Goal: Task Accomplishment & Management: Complete application form

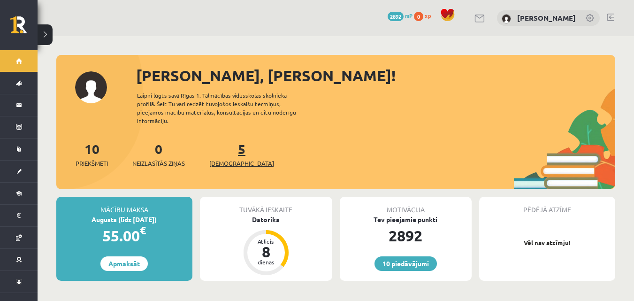
click at [233, 159] on span "[DEMOGRAPHIC_DATA]" at bounding box center [241, 163] width 65 height 9
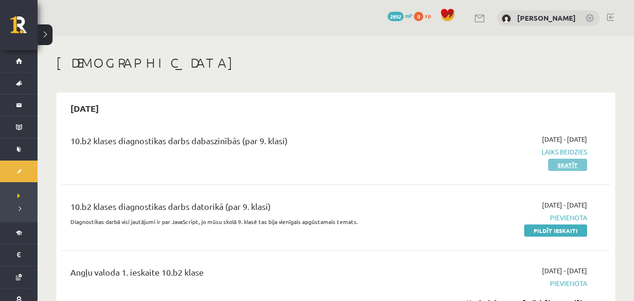
click at [575, 166] on link "Skatīt" at bounding box center [567, 165] width 39 height 12
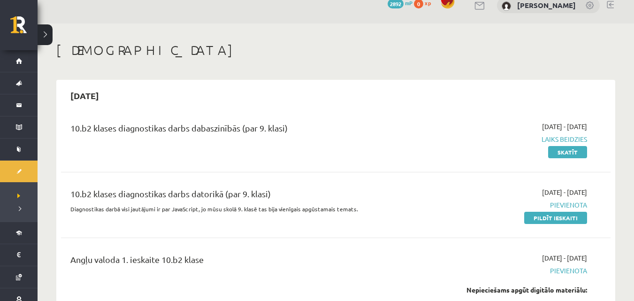
scroll to position [25, 0]
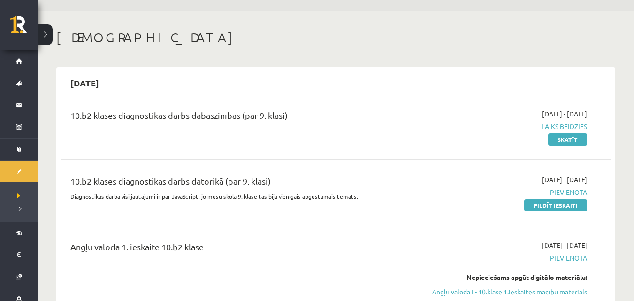
click at [570, 127] on span "Laiks beidzies" at bounding box center [505, 126] width 163 height 10
click at [566, 137] on link "Skatīt" at bounding box center [567, 139] width 39 height 12
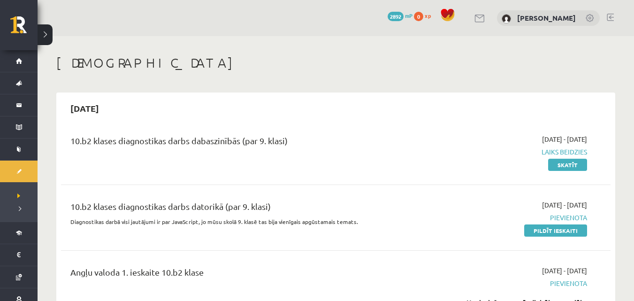
scroll to position [25, 0]
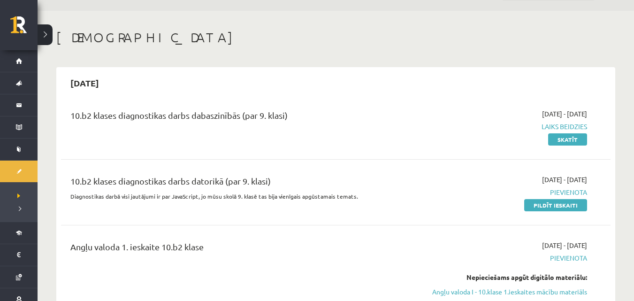
drag, startPoint x: 119, startPoint y: 117, endPoint x: 309, endPoint y: 113, distance: 190.5
click at [309, 113] on div "10.b2 klases diagnostikas darbs dabaszinībās (par 9. klasi)" at bounding box center [240, 117] width 340 height 17
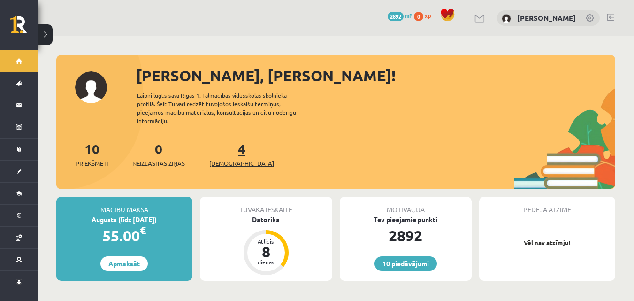
click at [229, 144] on link "4 Ieskaites" at bounding box center [241, 154] width 65 height 28
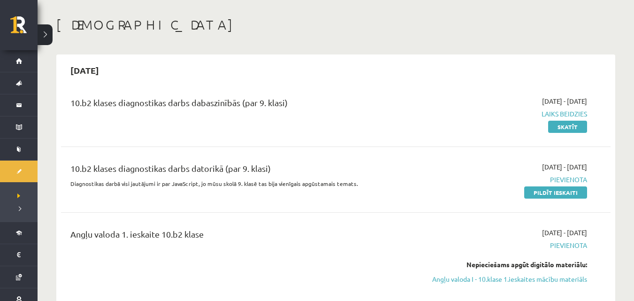
scroll to position [25, 0]
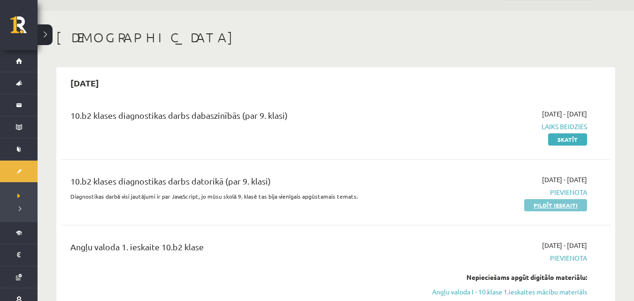
click at [551, 209] on link "Pildīt ieskaiti" at bounding box center [555, 205] width 63 height 12
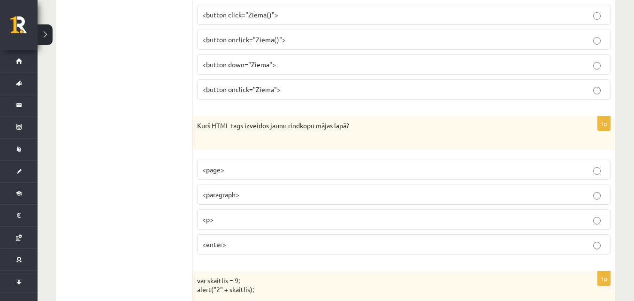
scroll to position [128, 0]
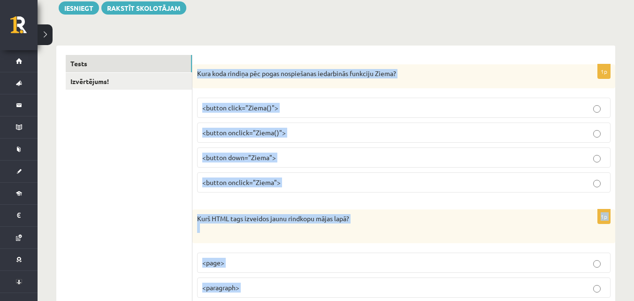
drag, startPoint x: 197, startPoint y: 72, endPoint x: 337, endPoint y: 300, distance: 268.0
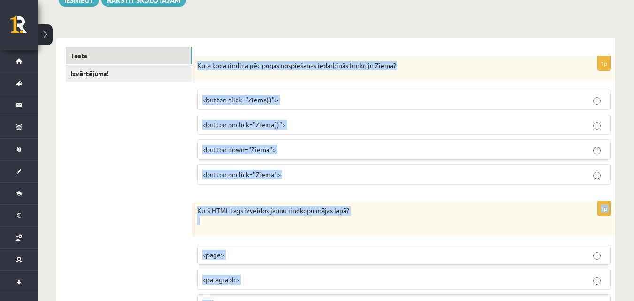
click at [300, 77] on div "Kura koda rindiņa pēc pogas nospiešanas iedarbinās funkciju Ziema?" at bounding box center [403, 68] width 423 height 24
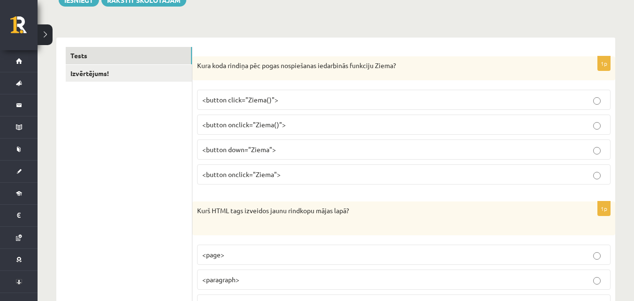
click at [199, 62] on p "Kura koda rindiņa pēc pogas nospiešanas iedarbinās funkciju Ziema?" at bounding box center [380, 65] width 366 height 9
click at [200, 62] on p "Kura koda rindiņa pēc pogas nospiešanas iedarbinās funkciju Ziema?" at bounding box center [380, 65] width 366 height 9
click at [198, 64] on p "Kura koda rindiņa pēc pogas nospiešanas iedarbinās funkciju Ziema?" at bounding box center [380, 65] width 366 height 9
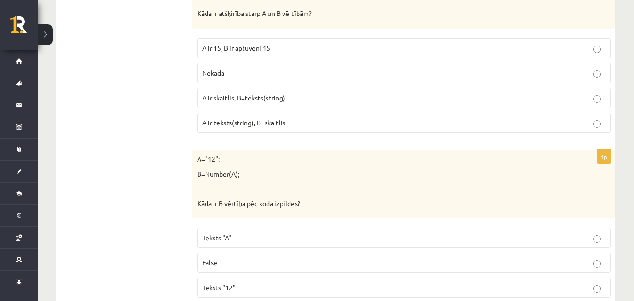
scroll to position [4798, 0]
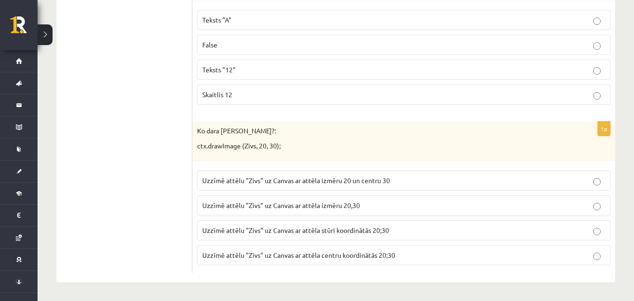
drag, startPoint x: 383, startPoint y: 272, endPoint x: 160, endPoint y: 214, distance: 230.1
drag, startPoint x: 396, startPoint y: 265, endPoint x: 263, endPoint y: 208, distance: 145.0
click at [396, 265] on fieldset "Uzzīmē attēlu "Zivs" uz Canvas ar attēla izmēru 20 un centru 30 Uzzīmē attēlu "…" at bounding box center [403, 217] width 413 height 102
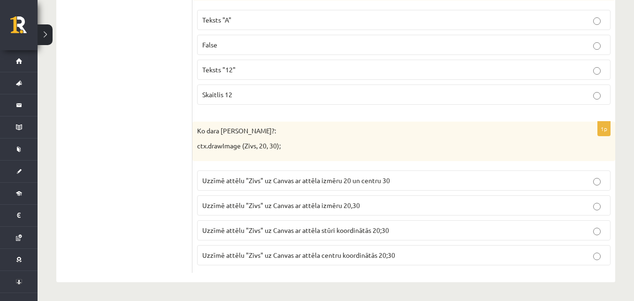
drag, startPoint x: 402, startPoint y: 251, endPoint x: 95, endPoint y: 185, distance: 314.2
copy div "ums! 1p Kura koda rindiņa pēc pogas nospiešanas iedarbinās funkciju Ziema? <but…"
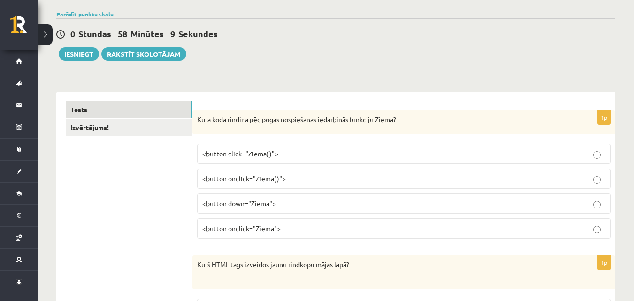
scroll to position [73, 0]
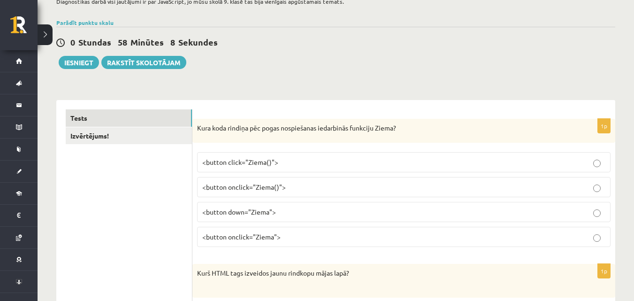
click at [554, 48] on div "0 Stundas 58 Minūtes 8 Sekundes" at bounding box center [335, 43] width 559 height 12
click at [251, 123] on div "Kura koda rindiņa pēc pogas nospiešanas iedarbinās funkciju Ziema?" at bounding box center [403, 131] width 423 height 24
click at [240, 235] on span "<button onclick="Ziema">" at bounding box center [241, 236] width 78 height 8
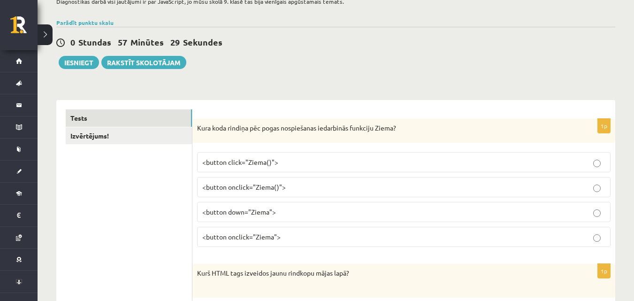
click at [313, 23] on div "Parādīt punktu skalu Atzīme No Līdz 1 0 5 2 6 8 3 9 11 4 12 14 5 15 17 6 18 20 …" at bounding box center [335, 22] width 559 height 8
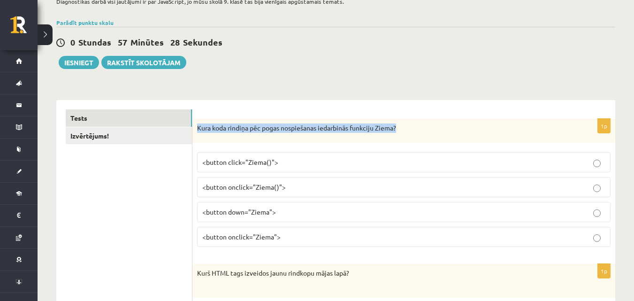
click at [304, 144] on div "1p Kura koda rindiņa pēc pogas nospiešanas iedarbinās funkciju Ziema? <button c…" at bounding box center [403, 187] width 423 height 136
drag, startPoint x: 304, startPoint y: 144, endPoint x: 302, endPoint y: 152, distance: 8.3
click at [304, 144] on div "1p Kura koda rindiņa pēc pogas nospiešanas iedarbinās funkciju Ziema? <button c…" at bounding box center [403, 187] width 423 height 136
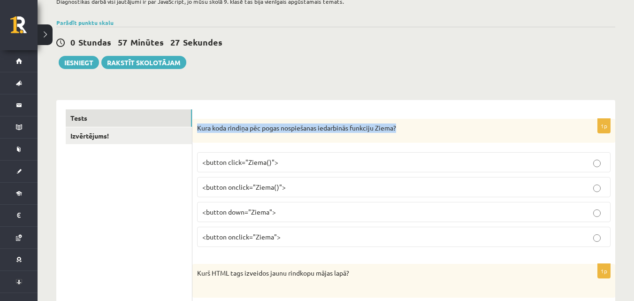
click at [304, 144] on div "1p Kura koda rindiņa pēc pogas nospiešanas iedarbinās funkciju Ziema? <button c…" at bounding box center [403, 187] width 423 height 136
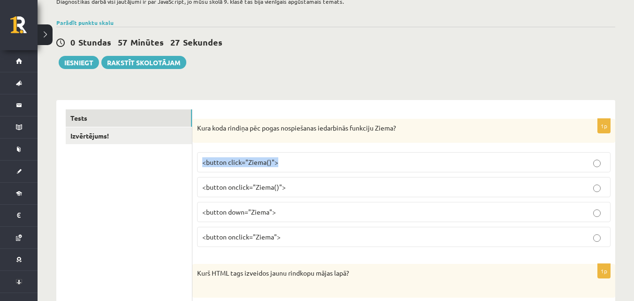
click at [304, 145] on div "1p Kura koda rindiņa pēc pogas nospiešanas iedarbinās funkciju Ziema? <button c…" at bounding box center [403, 187] width 423 height 136
click at [304, 146] on div "1p Kura koda rindiņa pēc pogas nospiešanas iedarbinās funkciju Ziema? <button c…" at bounding box center [403, 187] width 423 height 136
click at [304, 147] on div "1p Kura koda rindiņa pēc pogas nospiešanas iedarbinās funkciju Ziema? <button c…" at bounding box center [403, 187] width 423 height 136
click at [303, 148] on fieldset "<button click="Ziema()"> <button onclick="Ziema()"> <button down="Ziema"> <butt…" at bounding box center [403, 198] width 413 height 102
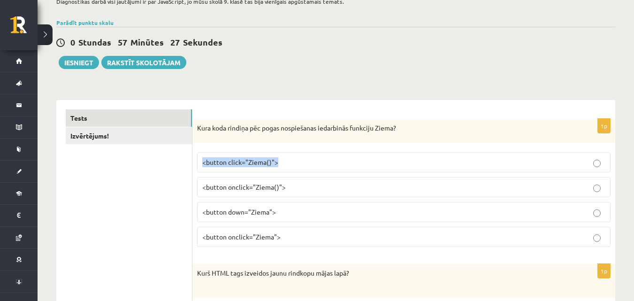
click at [303, 149] on fieldset "<button click="Ziema()"> <button onclick="Ziema()"> <button down="Ziema"> <butt…" at bounding box center [403, 198] width 413 height 102
click at [303, 150] on fieldset "<button click="Ziema()"> <button onclick="Ziema()"> <button down="Ziema"> <butt…" at bounding box center [403, 198] width 413 height 102
click at [302, 151] on fieldset "<button click="Ziema()"> <button onclick="Ziema()"> <button down="Ziema"> <butt…" at bounding box center [403, 198] width 413 height 102
drag, startPoint x: 302, startPoint y: 152, endPoint x: 297, endPoint y: 180, distance: 28.5
click at [302, 152] on fieldset "<button click="Ziema()"> <button onclick="Ziema()"> <button down="Ziema"> <butt…" at bounding box center [403, 198] width 413 height 102
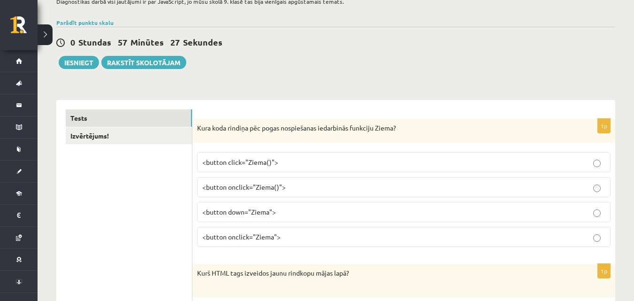
click at [301, 155] on label "<button click="Ziema()">" at bounding box center [403, 162] width 413 height 20
click at [300, 157] on label "<button click="Ziema()">" at bounding box center [403, 162] width 413 height 20
click at [300, 159] on p "<button click="Ziema()">" at bounding box center [403, 162] width 403 height 10
click at [299, 159] on p "<button click="Ziema()">" at bounding box center [403, 162] width 403 height 10
click at [299, 161] on p "<button click="Ziema()">" at bounding box center [403, 162] width 403 height 10
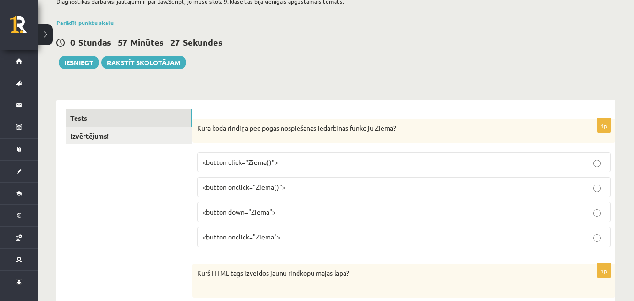
click at [299, 162] on p "<button click="Ziema()">" at bounding box center [403, 162] width 403 height 10
click at [298, 162] on p "<button click="Ziema()">" at bounding box center [403, 162] width 403 height 10
click at [298, 163] on p "<button click="Ziema()">" at bounding box center [403, 162] width 403 height 10
click at [297, 164] on p "<button click="Ziema()">" at bounding box center [403, 162] width 403 height 10
click at [297, 165] on p "<button click="Ziema()">" at bounding box center [403, 162] width 403 height 10
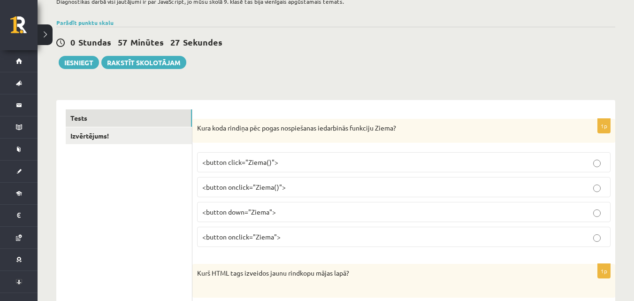
click at [296, 167] on p "<button click="Ziema()">" at bounding box center [403, 162] width 403 height 10
click at [296, 169] on label "<button click="Ziema()">" at bounding box center [403, 162] width 413 height 20
click at [296, 171] on label "<button click="Ziema()">" at bounding box center [403, 162] width 413 height 20
click at [296, 172] on label "<button click="Ziema()">" at bounding box center [403, 162] width 413 height 20
click at [295, 174] on fieldset "<button click="Ziema()"> <button onclick="Ziema()"> <button down="Ziema"> <butt…" at bounding box center [403, 198] width 413 height 102
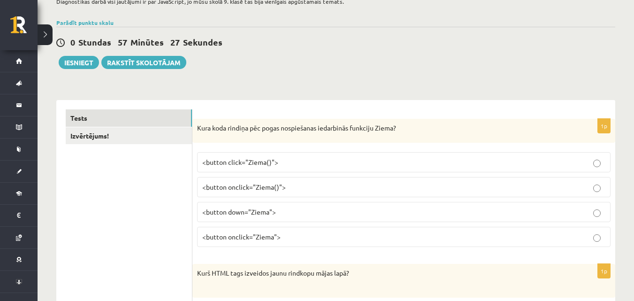
click at [295, 176] on fieldset "<button click="Ziema()"> <button onclick="Ziema()"> <button down="Ziema"> <butt…" at bounding box center [403, 198] width 413 height 102
click at [295, 177] on fieldset "<button click="Ziema()"> <button onclick="Ziema()"> <button down="Ziema"> <butt…" at bounding box center [403, 198] width 413 height 102
click at [295, 178] on label "<button onclick="Ziema()">" at bounding box center [403, 187] width 413 height 20
click at [295, 179] on label "<button onclick="Ziema()">" at bounding box center [403, 187] width 413 height 20
click at [295, 180] on label "<button onclick="Ziema()">" at bounding box center [403, 187] width 413 height 20
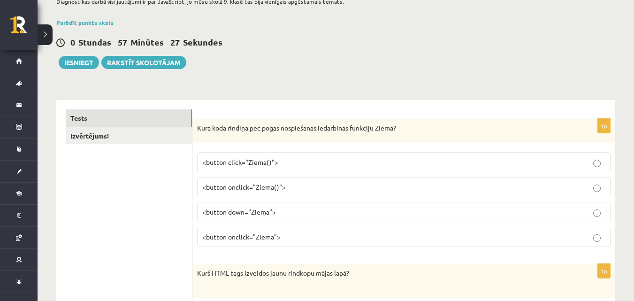
click at [295, 180] on label "<button onclick="Ziema()">" at bounding box center [403, 187] width 413 height 20
click at [295, 181] on label "<button onclick="Ziema()">" at bounding box center [403, 187] width 413 height 20
click at [296, 181] on label "<button onclick="Ziema()">" at bounding box center [403, 187] width 413 height 20
click at [297, 180] on label "<button onclick="Ziema()">" at bounding box center [403, 187] width 413 height 20
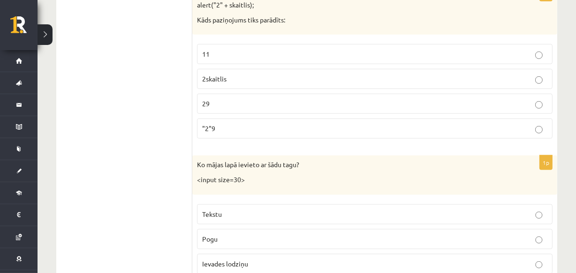
scroll to position [496, 0]
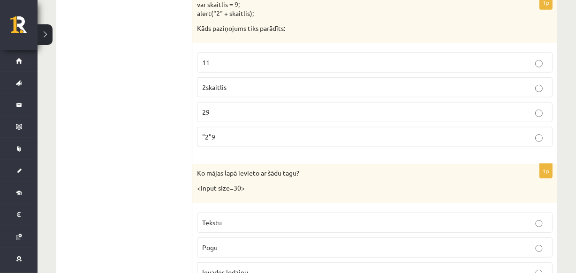
click at [508, 117] on label "29" at bounding box center [375, 112] width 356 height 20
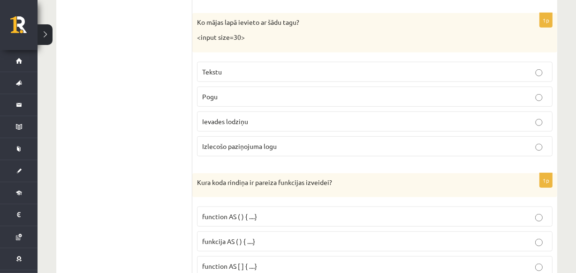
scroll to position [656, 0]
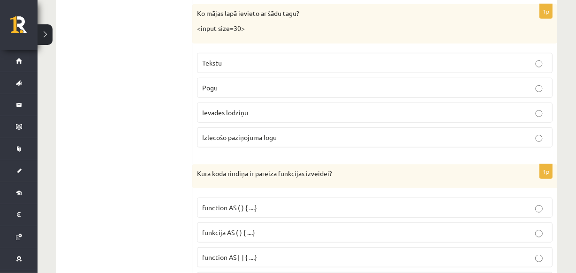
click at [248, 117] on label "Ievades lodziņu" at bounding box center [375, 113] width 356 height 20
click at [248, 119] on label "Ievades lodziņu" at bounding box center [375, 113] width 356 height 20
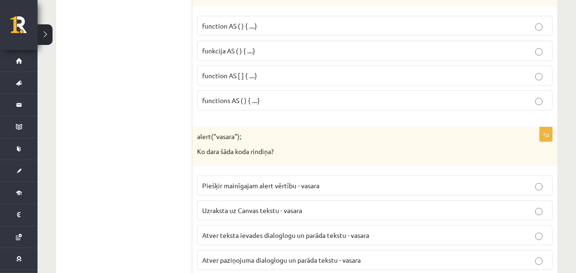
scroll to position [809, 0]
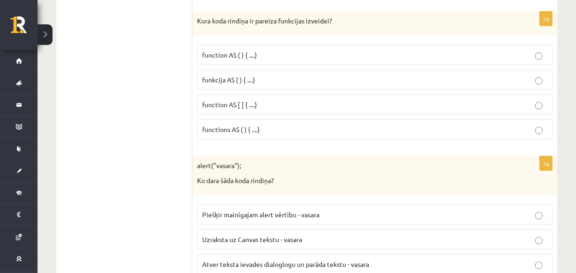
click at [254, 51] on span "function AS ( ) { ....}" at bounding box center [229, 55] width 55 height 8
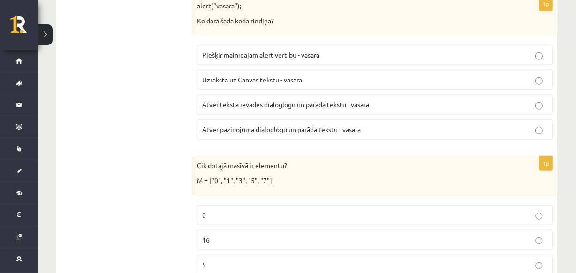
scroll to position [977, 0]
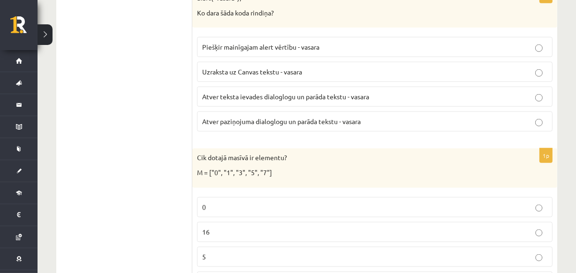
click at [226, 129] on fieldset "Piešķir mainīgajam alert vērtību - vasara Uzraksta uz Canvas tekstu - vasara At…" at bounding box center [375, 83] width 356 height 102
click at [395, 117] on p "Atver paziņojuma dialoglogu un parāda tekstu - vasara" at bounding box center [374, 122] width 345 height 10
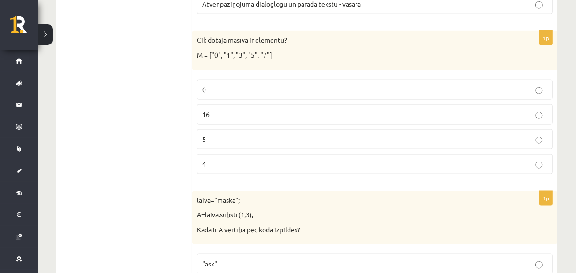
scroll to position [1103, 0]
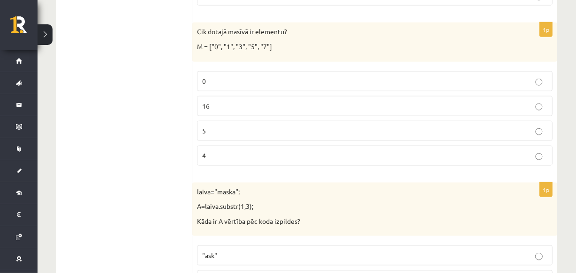
click at [267, 133] on label "5" at bounding box center [375, 131] width 356 height 20
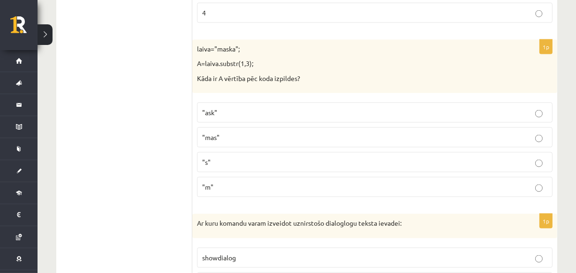
scroll to position [1271, 0]
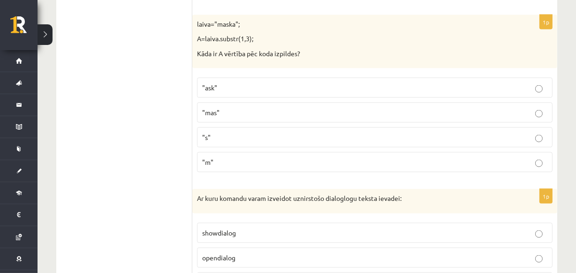
click at [234, 86] on p ""ask"" at bounding box center [374, 88] width 345 height 10
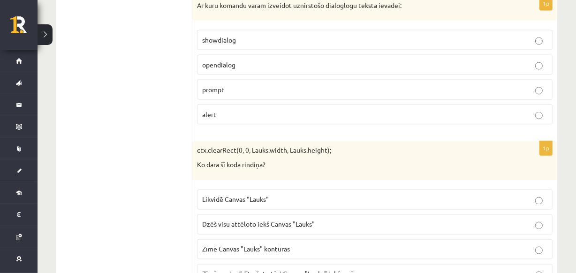
scroll to position [1456, 0]
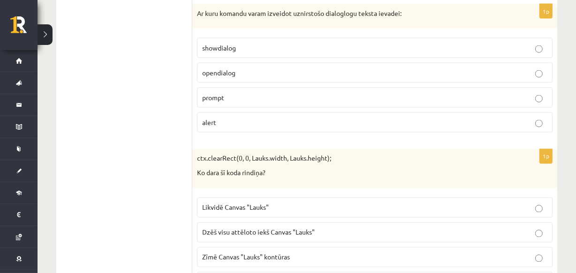
click at [232, 100] on label "prompt" at bounding box center [375, 98] width 356 height 20
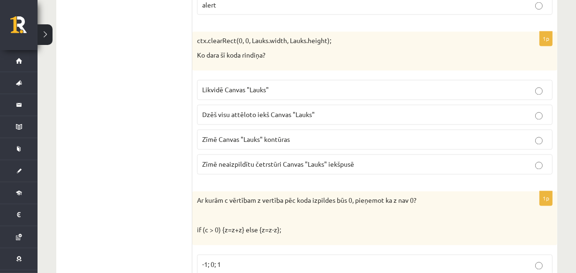
scroll to position [1582, 0]
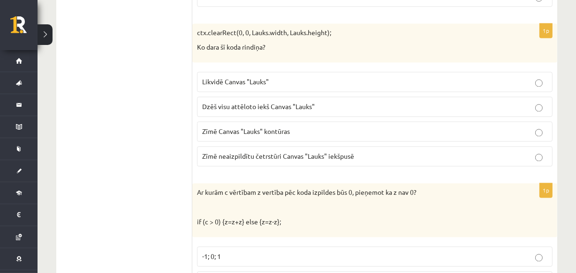
click at [239, 104] on span "Dzēš visu attēloto iekš Canvas "Lauks"" at bounding box center [258, 107] width 113 height 8
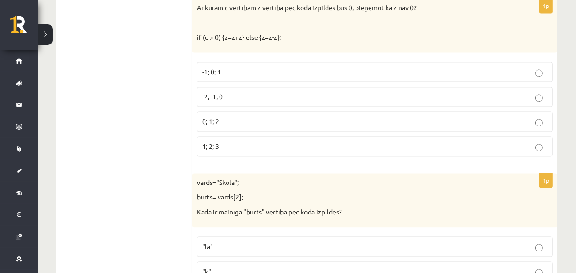
scroll to position [1775, 0]
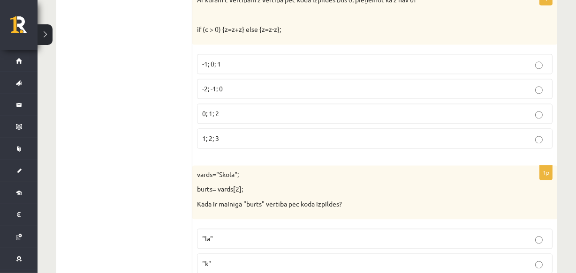
click at [249, 84] on p "-2; -1; 0" at bounding box center [374, 89] width 345 height 10
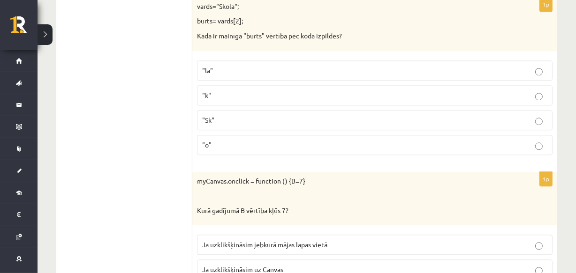
scroll to position [1952, 0]
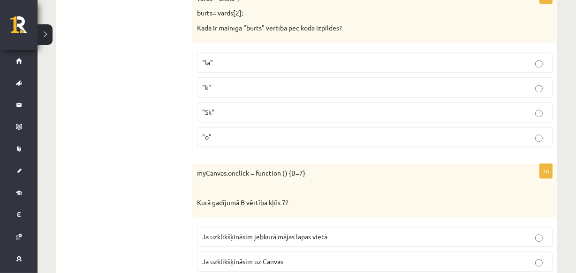
click at [239, 142] on label ""o"" at bounding box center [375, 137] width 356 height 20
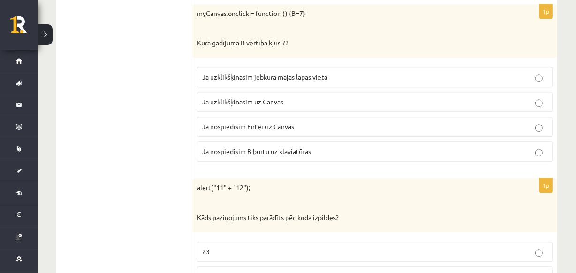
scroll to position [2120, 0]
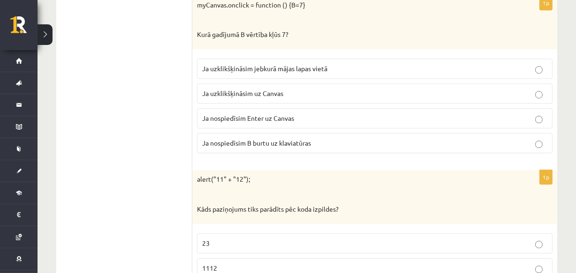
click at [247, 89] on span "Ja uzklikšķināsim uz Canvas" at bounding box center [242, 93] width 81 height 8
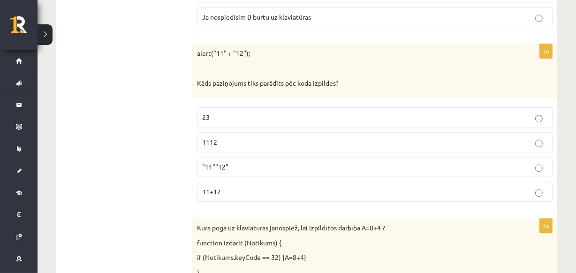
scroll to position [2255, 0]
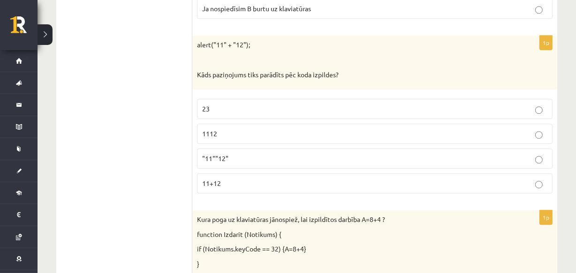
click at [247, 134] on label "1112" at bounding box center [375, 134] width 356 height 20
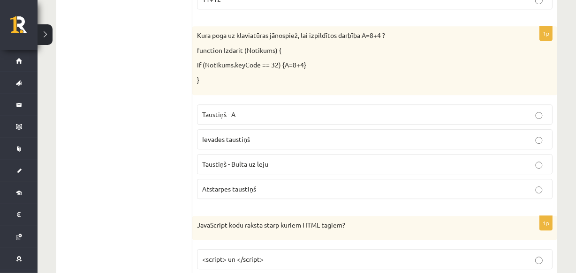
scroll to position [2464, 0]
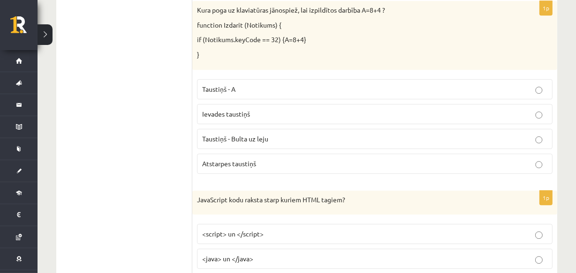
click at [257, 159] on p "Atstarpes taustiņš" at bounding box center [374, 164] width 345 height 10
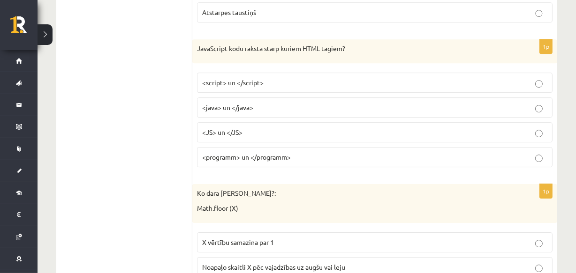
scroll to position [2633, 0]
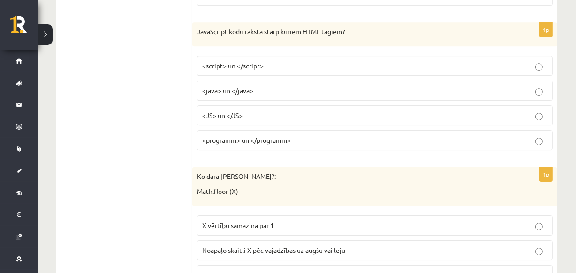
click at [287, 51] on fieldset "<script> un </script> <java> un </java> <JS> un </JS> <programm> un </programm>" at bounding box center [375, 102] width 356 height 102
click at [294, 66] on label "<script> un </script>" at bounding box center [375, 66] width 356 height 20
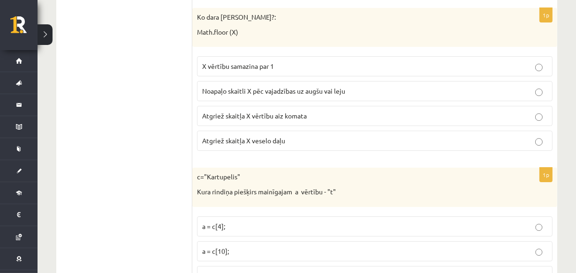
scroll to position [2801, 0]
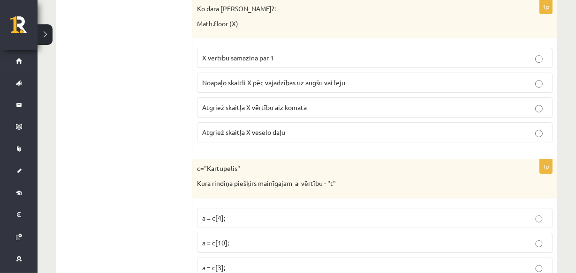
click at [280, 128] on span "Atgriež skaitļa X veselo daļu" at bounding box center [243, 132] width 83 height 8
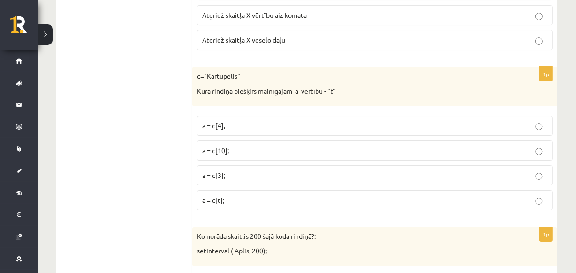
scroll to position [2927, 0]
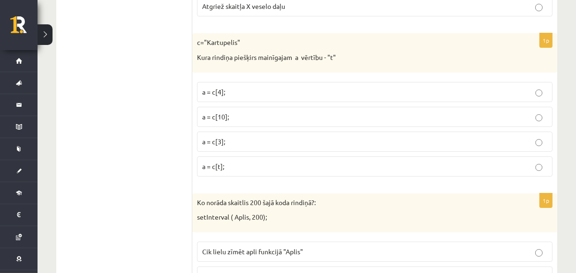
click at [241, 143] on label "a = c[3];" at bounding box center [375, 142] width 356 height 20
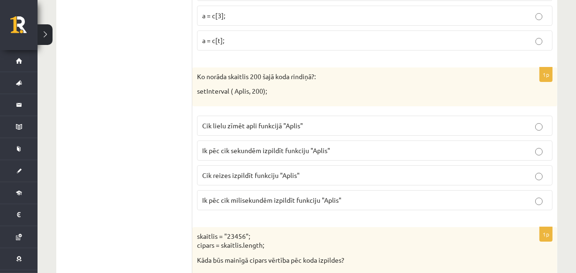
scroll to position [3095, 0]
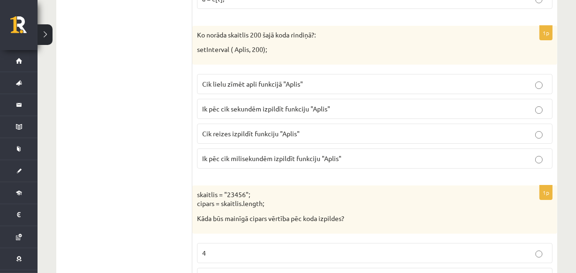
click at [269, 155] on span "Ik pēc cik milisekundēm izpildīt funkciju "Aplis"" at bounding box center [271, 158] width 139 height 8
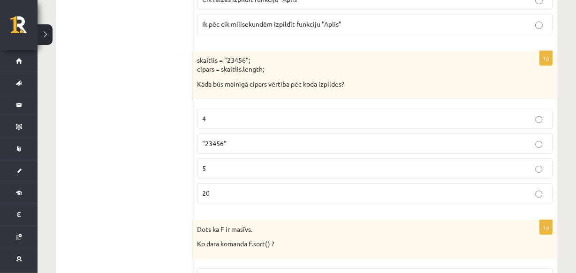
scroll to position [3279, 0]
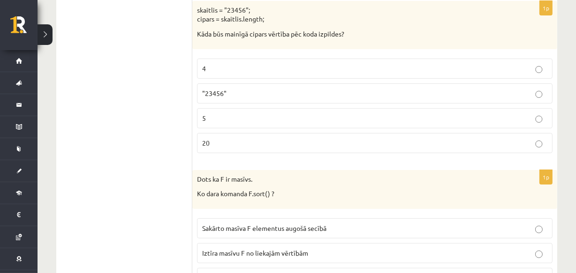
click at [231, 116] on p "5" at bounding box center [374, 119] width 345 height 10
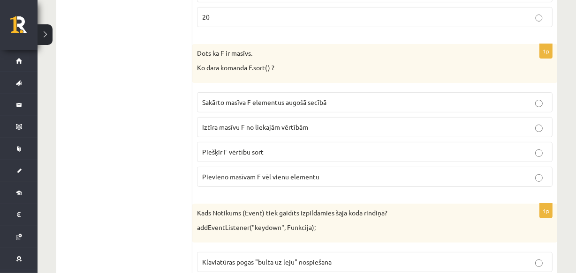
scroll to position [3439, 0]
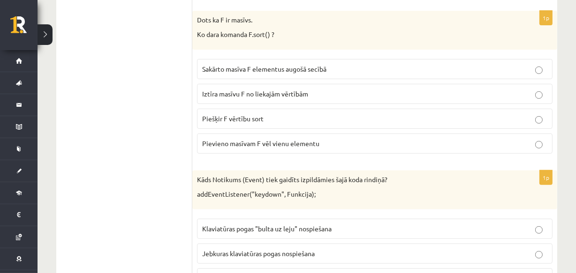
click at [271, 65] on span "Sakārto masīva F elementus augošā secībā" at bounding box center [264, 69] width 124 height 8
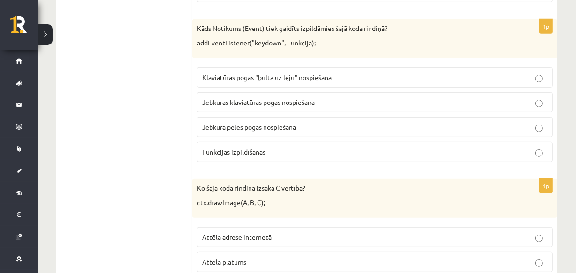
scroll to position [3599, 0]
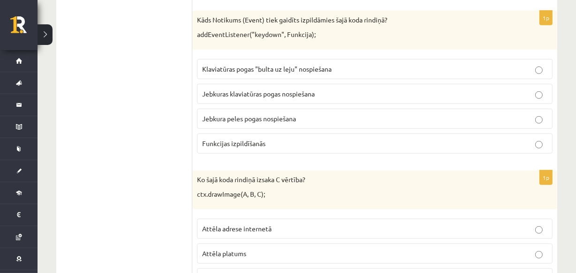
click at [251, 90] on span "Jebkuras klaviatūras pogas nospiešana" at bounding box center [258, 94] width 113 height 8
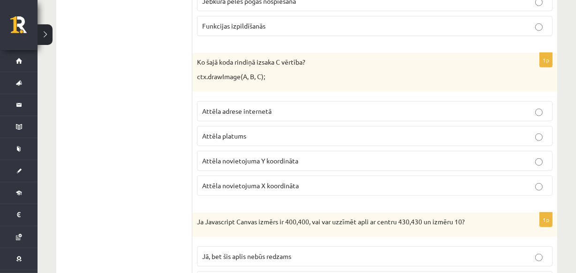
scroll to position [3776, 0]
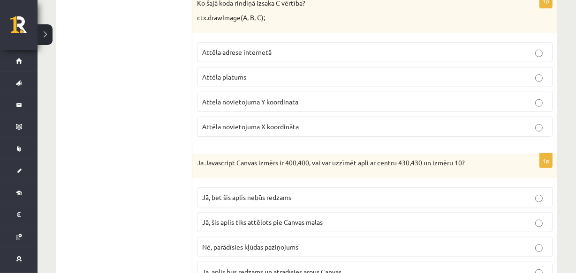
click at [322, 97] on p "Attēla novietojuma Y koordināta" at bounding box center [374, 102] width 345 height 10
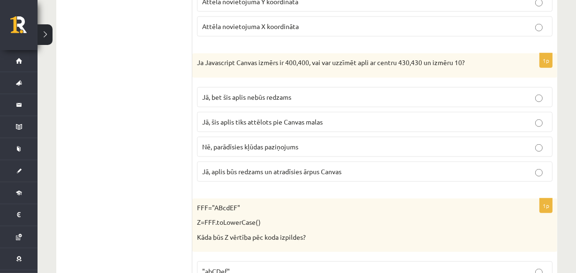
scroll to position [3893, 0]
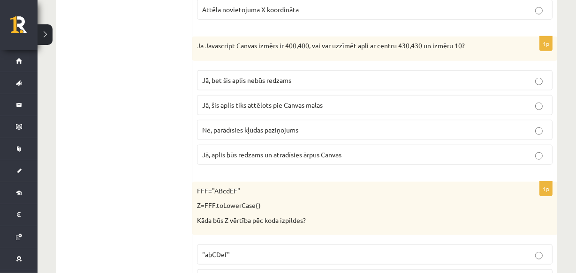
click at [282, 76] on span "Jā, bet šis aplis nebūs redzams" at bounding box center [246, 80] width 89 height 8
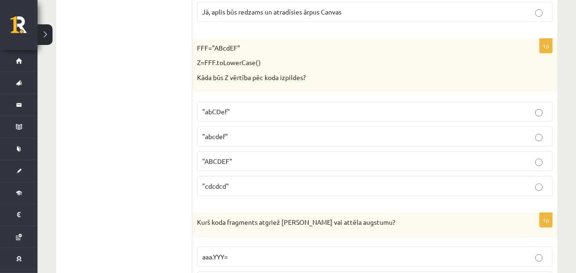
scroll to position [4044, 0]
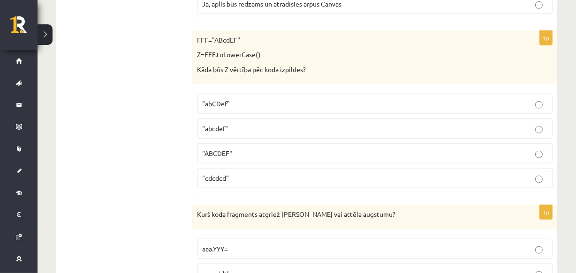
click at [253, 124] on p ""abcdef"" at bounding box center [374, 129] width 345 height 10
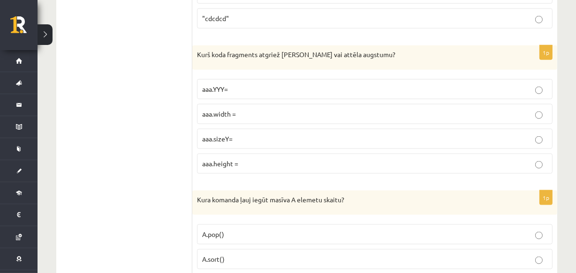
scroll to position [4221, 0]
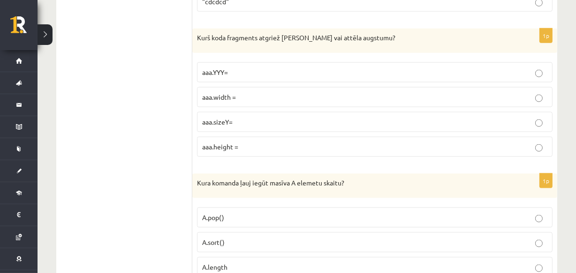
click at [241, 142] on p "aaa.height =" at bounding box center [374, 147] width 345 height 10
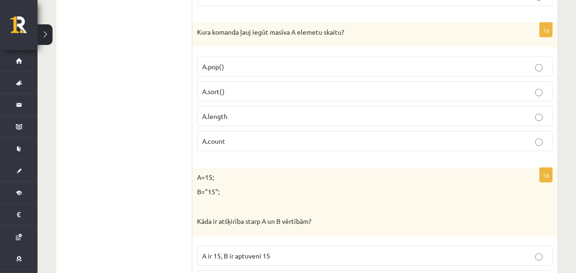
scroll to position [4389, 0]
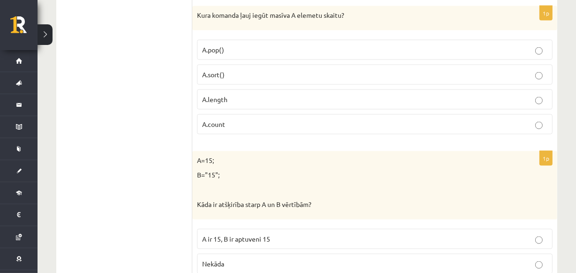
click at [244, 95] on p "A.length" at bounding box center [374, 100] width 345 height 10
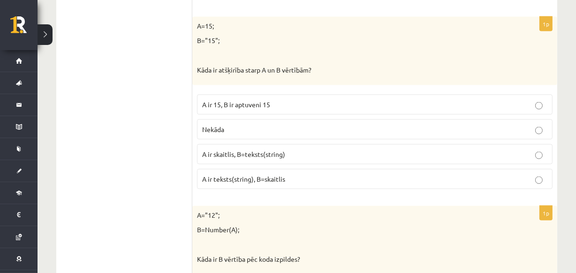
scroll to position [4540, 0]
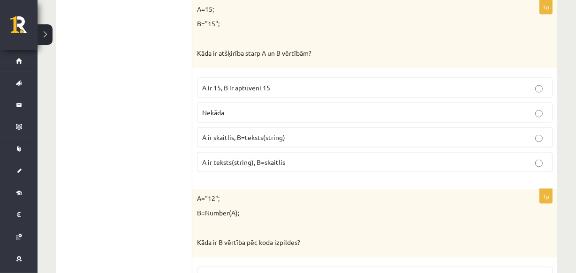
click at [291, 133] on p "A ir skaitlis, B=teksts(string)" at bounding box center [374, 138] width 345 height 10
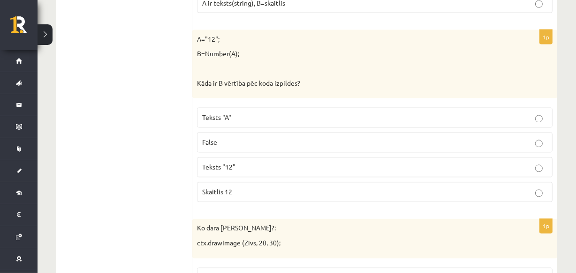
scroll to position [4708, 0]
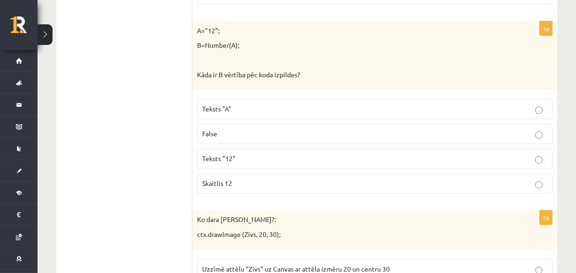
click at [273, 174] on label "Skaitlis 12" at bounding box center [375, 184] width 356 height 20
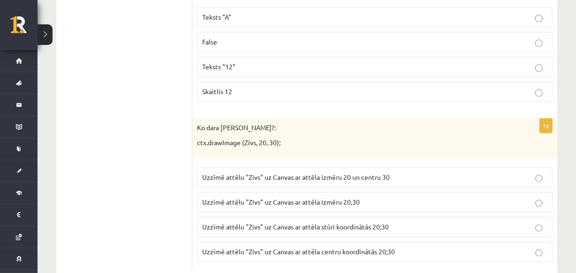
scroll to position [4815, 0]
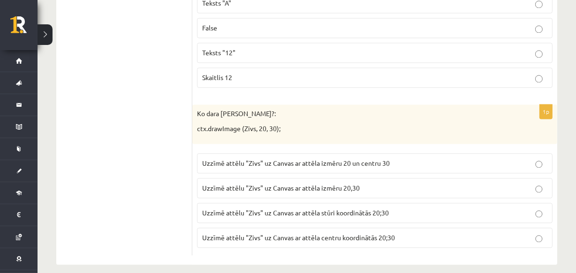
click at [364, 208] on p "Uzzīmē attēlu "Zivs" uz Canvas ar attēla stūri koordinātās 20;30" at bounding box center [374, 213] width 345 height 10
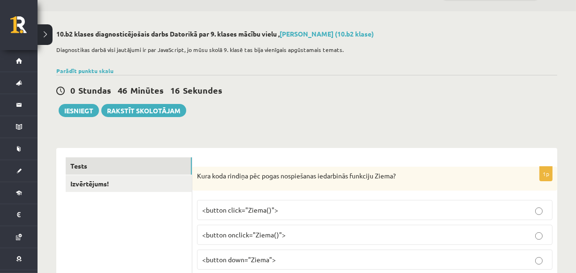
scroll to position [0, 0]
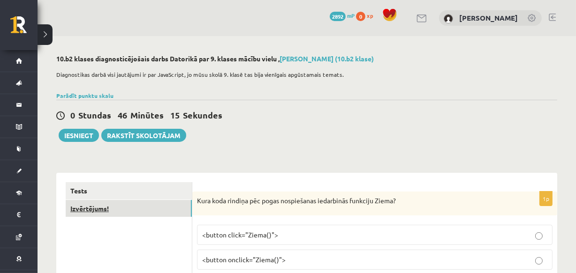
click at [84, 211] on link "Izvērtējums!" at bounding box center [129, 208] width 126 height 17
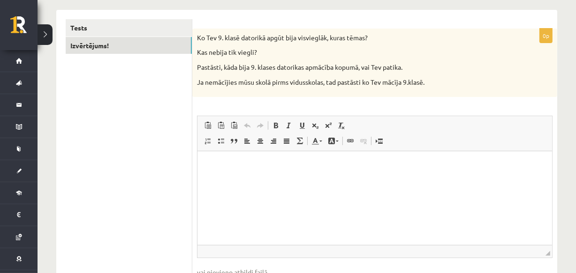
scroll to position [170, 0]
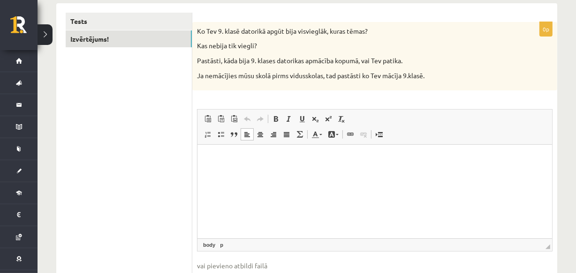
click at [272, 174] on html at bounding box center [374, 159] width 355 height 29
click at [390, 174] on html "*******" at bounding box center [374, 159] width 355 height 29
drag, startPoint x: 426, startPoint y: 154, endPoint x: 390, endPoint y: 175, distance: 42.2
click at [390, 174] on html "*******" at bounding box center [374, 159] width 355 height 29
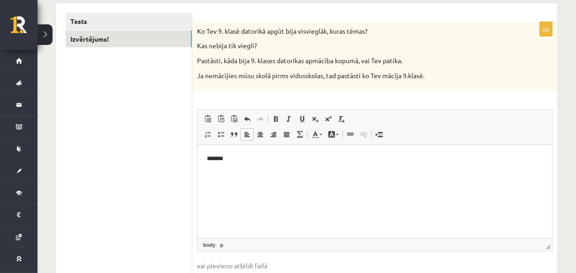
click at [390, 174] on html "*******" at bounding box center [374, 159] width 355 height 29
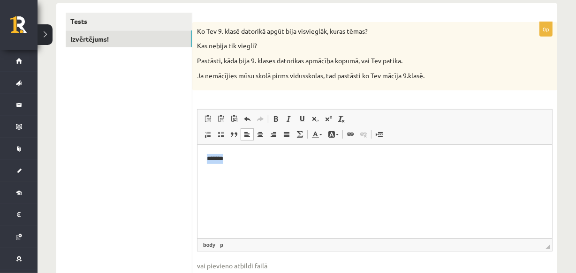
click at [390, 174] on html "*******" at bounding box center [374, 159] width 355 height 29
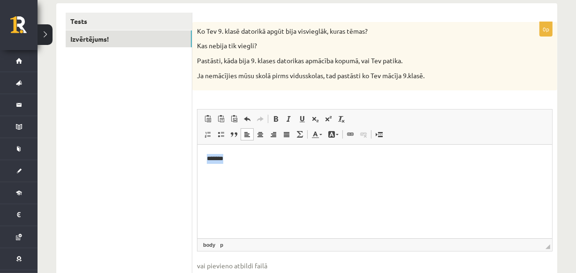
click at [390, 174] on html "*******" at bounding box center [374, 159] width 355 height 29
click at [226, 158] on p "*******" at bounding box center [374, 159] width 336 height 10
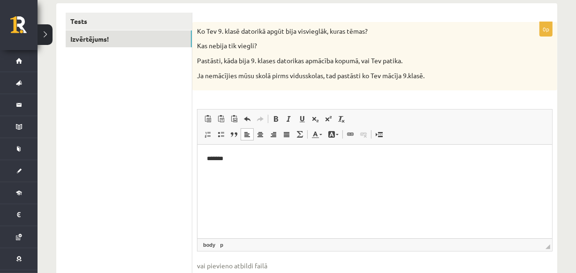
click at [226, 158] on p "*******" at bounding box center [374, 159] width 336 height 10
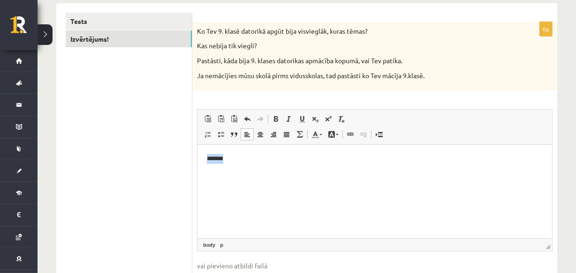
click at [226, 158] on p "*******" at bounding box center [374, 159] width 336 height 10
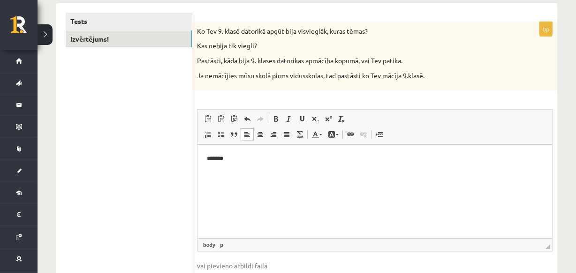
click at [288, 29] on p "Ko Tev 9. klasē datorikā apgūt bija visvieglāk, kuras tēmas?" at bounding box center [351, 31] width 309 height 9
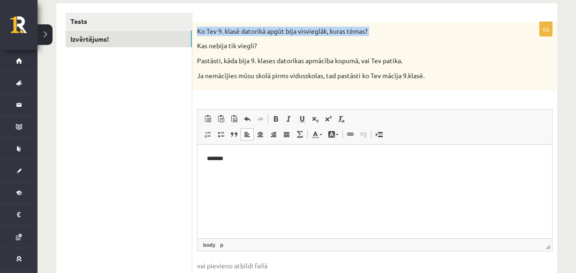
click at [288, 29] on p "Ko Tev 9. klasē datorikā apgūt bija visvieglāk, kuras tēmas?" at bounding box center [351, 31] width 309 height 9
copy div "Ko Tev 9. klasē datorikā apgūt bija visvieglāk, kuras tēmas?"
click at [226, 174] on html "*******" at bounding box center [374, 159] width 355 height 29
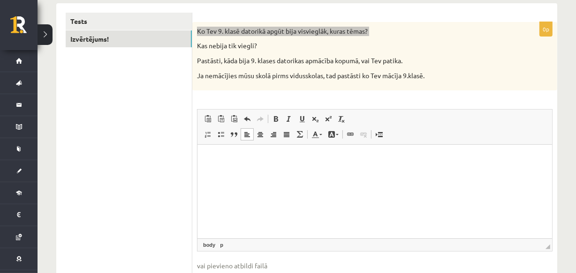
click at [212, 162] on p "Bagātinātā teksta redaktors, wiswyg-editor-user-answer-47024980052880" at bounding box center [374, 159] width 336 height 10
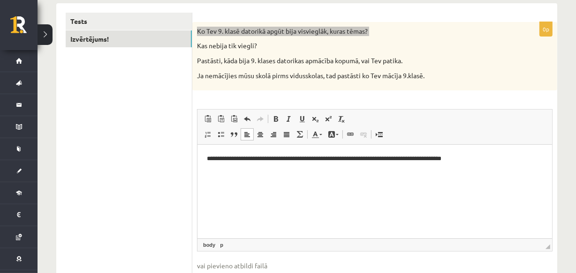
click at [205, 159] on html "**********" at bounding box center [374, 167] width 355 height 44
click at [225, 136] on link "Ievietot/noņemt sarakstu ar aizzīmēm" at bounding box center [220, 135] width 13 height 12
click at [513, 157] on li "**********" at bounding box center [374, 159] width 298 height 10
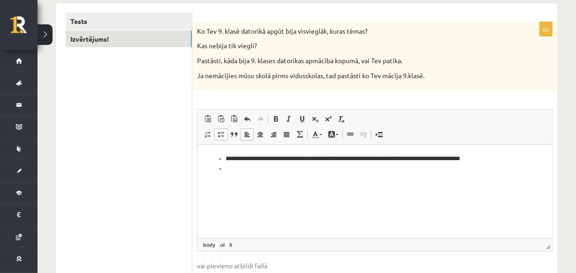
click at [288, 44] on p "Kas nebija tik viegli?" at bounding box center [351, 45] width 309 height 9
click at [241, 43] on p "Kas nebija tik viegli?" at bounding box center [351, 45] width 309 height 9
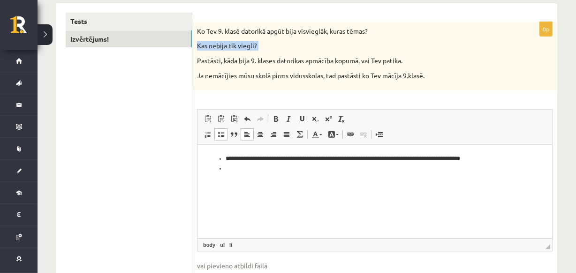
click at [241, 43] on p "Kas nebija tik viegli?" at bounding box center [351, 45] width 309 height 9
click at [232, 174] on li "Bagātinātā teksta redaktors, wiswyg-editor-user-answer-47024980052880" at bounding box center [374, 169] width 298 height 10
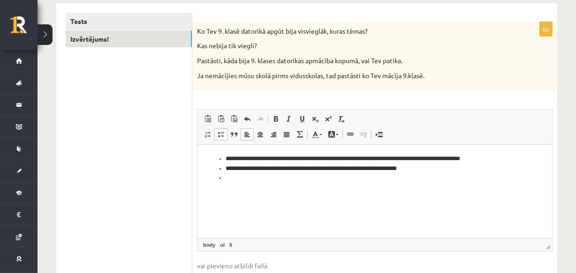
click at [219, 61] on p "Pastāsti, kāda bija 9. klases datorikas apmācība kopumā, vai Tev patika." at bounding box center [351, 60] width 309 height 9
click at [235, 59] on p "Pastāsti, kāda bija 9. klases datorikas apmācība kopumā, vai Tev patika." at bounding box center [351, 60] width 309 height 9
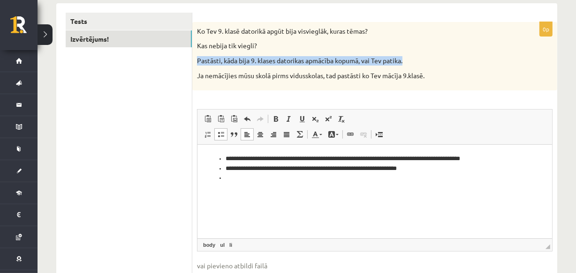
drag, startPoint x: 197, startPoint y: 59, endPoint x: 418, endPoint y: 60, distance: 220.9
click at [418, 60] on p "Pastāsti, kāda bija 9. klases datorikas apmācība kopumā, vai Tev patika." at bounding box center [351, 60] width 309 height 9
copy p "Pastāsti, kāda bija 9. klases datorikas apmācība kopumā, vai Tev patika."
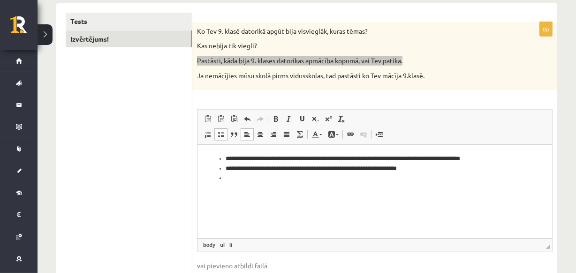
click at [230, 186] on body "**********" at bounding box center [374, 176] width 336 height 45
click at [231, 179] on li "Bagātinātā teksta redaktors, wiswyg-editor-user-answer-47024980052880" at bounding box center [374, 179] width 298 height 10
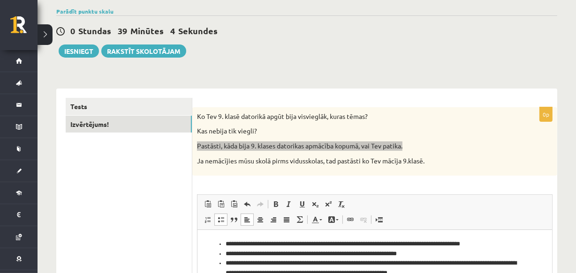
scroll to position [50, 0]
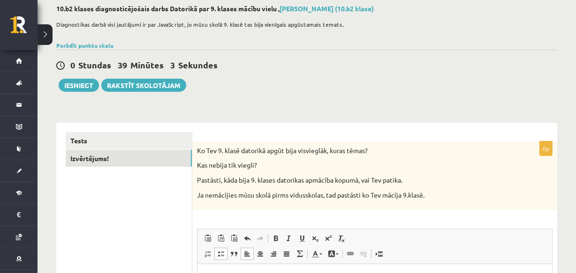
click at [502, 98] on div "10.b2 klases diagnosticējošais darbs Datorikā par 9. klases mācību vielu , Aman…" at bounding box center [307, 219] width 538 height 466
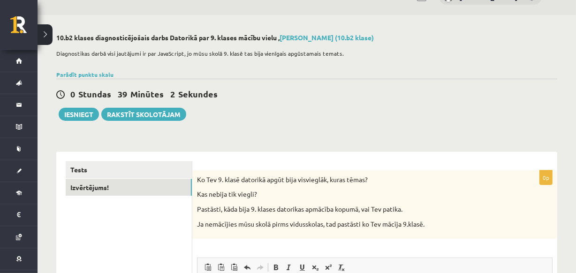
scroll to position [0, 0]
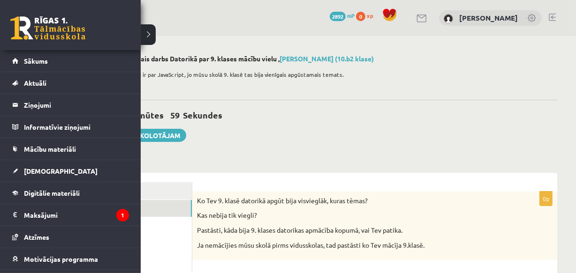
click at [30, 26] on link at bounding box center [47, 27] width 75 height 23
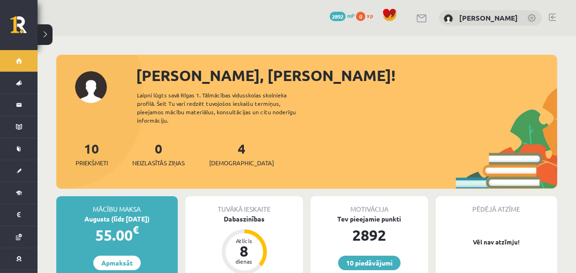
click at [221, 159] on span "[DEMOGRAPHIC_DATA]" at bounding box center [241, 163] width 65 height 9
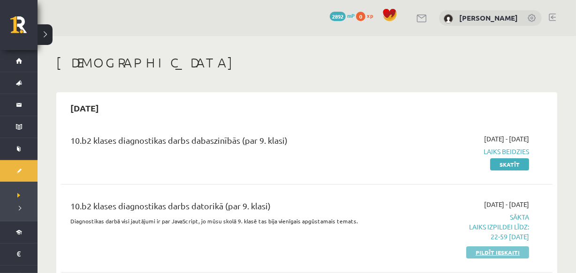
click at [486, 253] on link "Pildīt ieskaiti" at bounding box center [497, 253] width 63 height 12
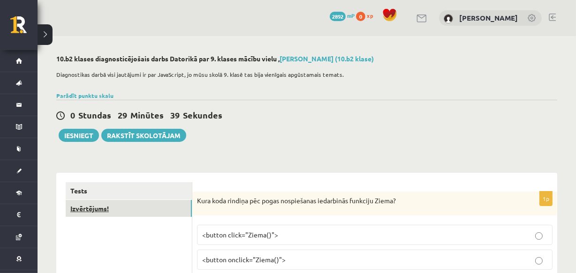
click at [110, 210] on link "Izvērtējums!" at bounding box center [129, 208] width 126 height 17
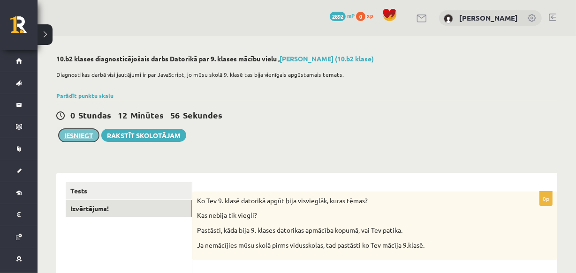
click at [79, 133] on button "Iesniegt" at bounding box center [79, 135] width 40 height 13
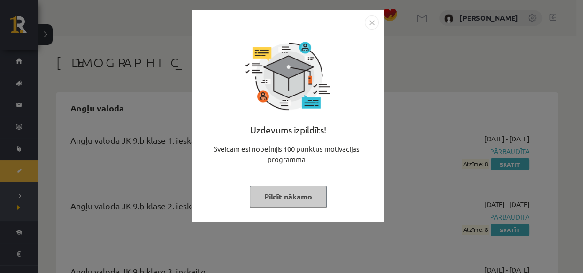
click at [284, 198] on button "Pildīt nākamo" at bounding box center [288, 197] width 77 height 22
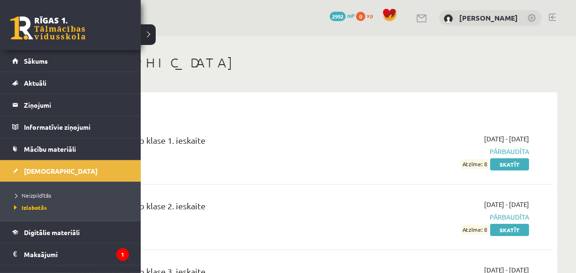
click at [51, 23] on link at bounding box center [47, 27] width 75 height 23
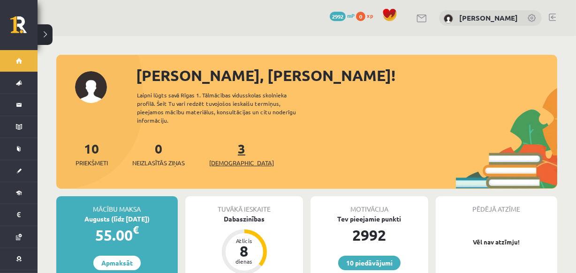
click at [227, 159] on span "[DEMOGRAPHIC_DATA]" at bounding box center [241, 163] width 65 height 9
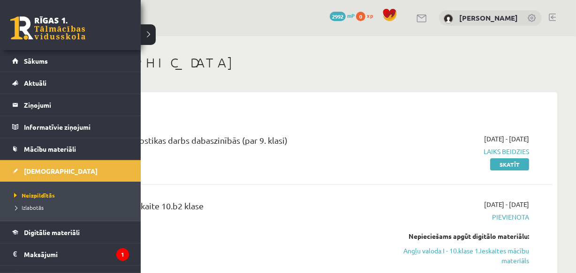
click at [56, 29] on link at bounding box center [47, 27] width 75 height 23
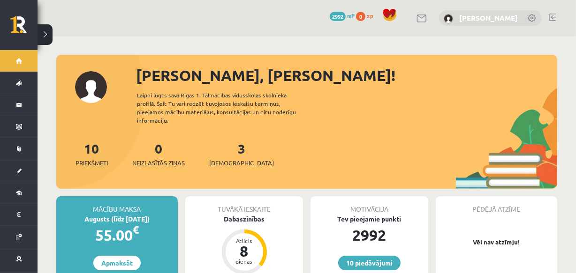
click at [506, 15] on link "[PERSON_NAME]" at bounding box center [488, 17] width 59 height 9
